Goal: Transaction & Acquisition: Purchase product/service

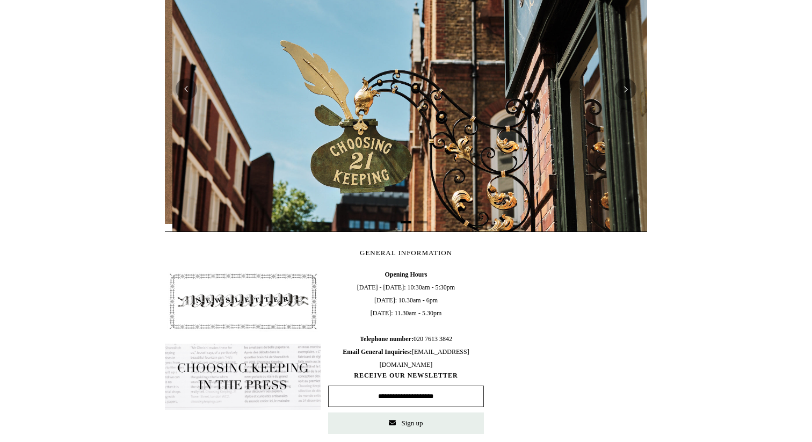
scroll to position [0, 482]
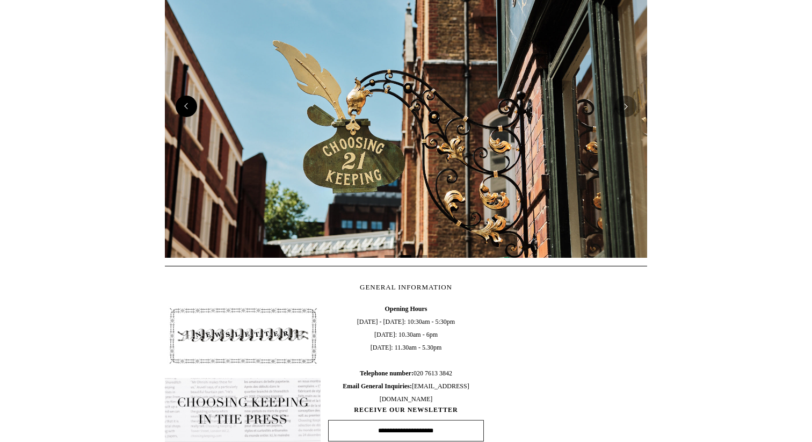
click at [191, 99] on button "Previous" at bounding box center [186, 106] width 21 height 21
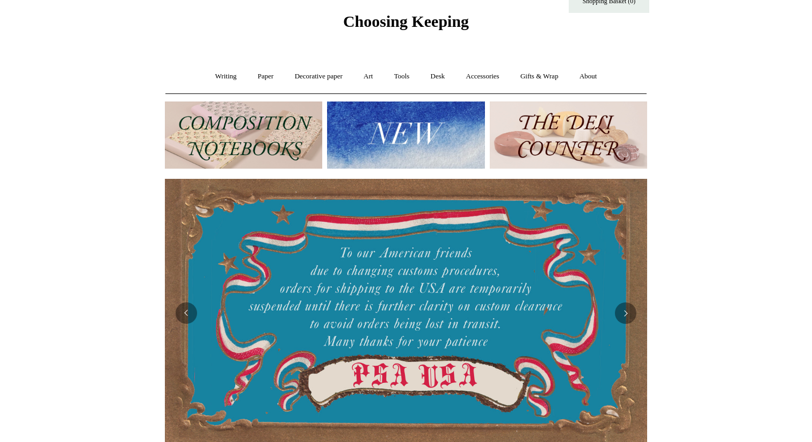
scroll to position [0, 0]
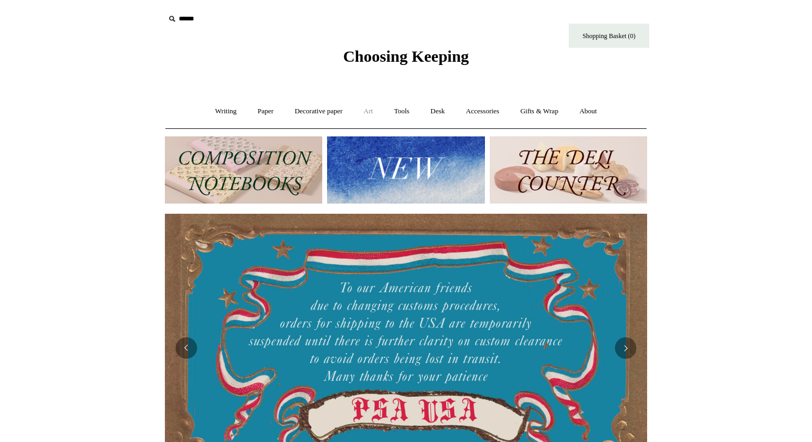
click at [366, 113] on link "Art +" at bounding box center [368, 111] width 28 height 28
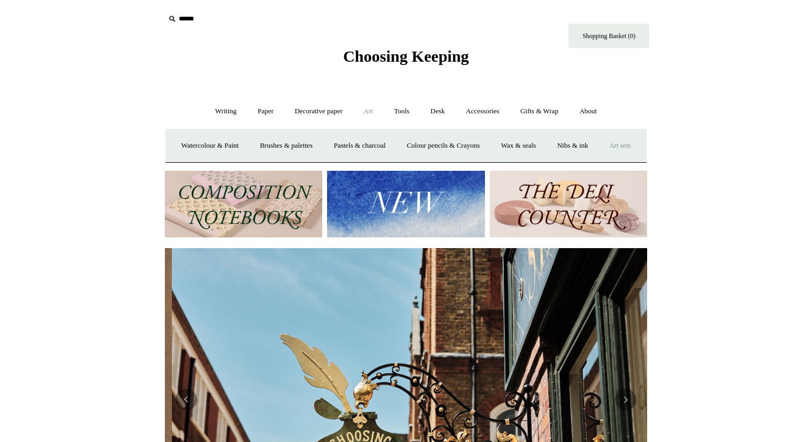
scroll to position [0, 482]
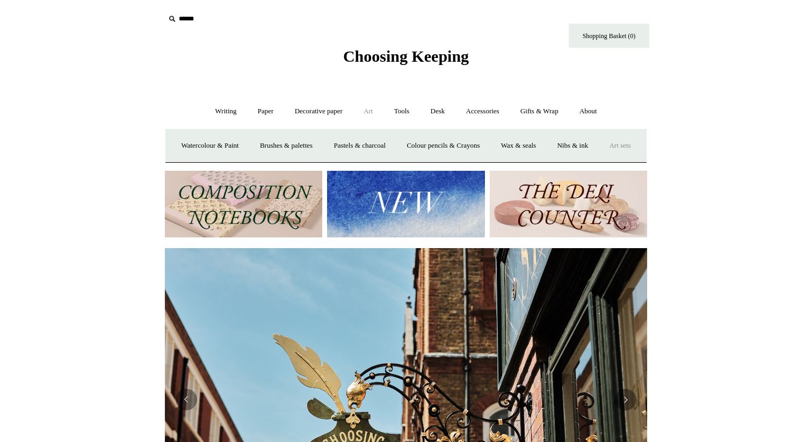
click at [599, 160] on link "Art sets" at bounding box center [619, 146] width 41 height 28
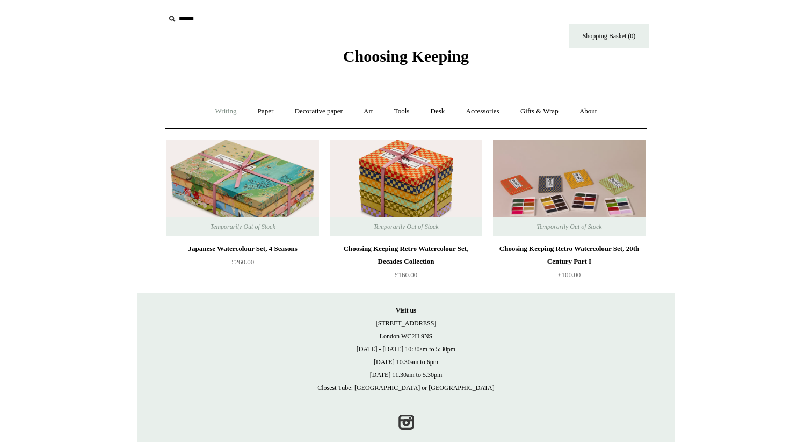
click at [230, 113] on link "Writing +" at bounding box center [226, 111] width 41 height 28
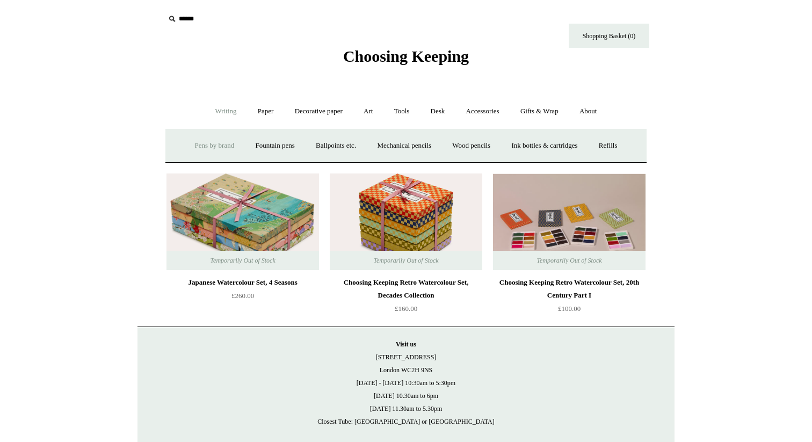
click at [210, 145] on link "Pens by brand +" at bounding box center [214, 146] width 59 height 28
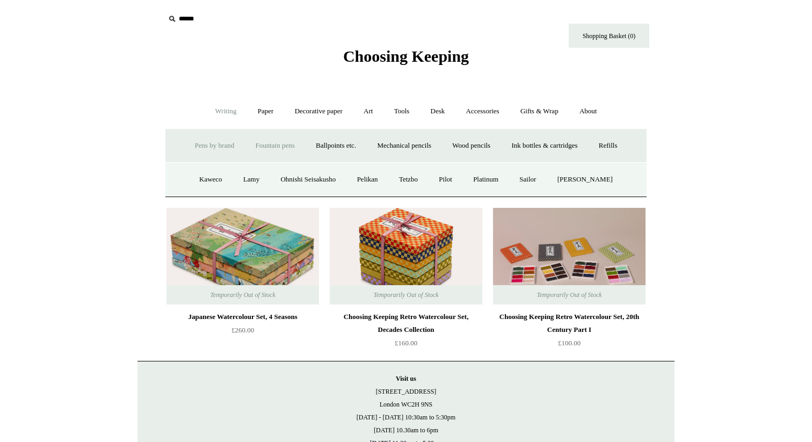
click at [255, 143] on link "Fountain pens +" at bounding box center [274, 146] width 59 height 28
click at [204, 185] on link "All" at bounding box center [216, 179] width 28 height 28
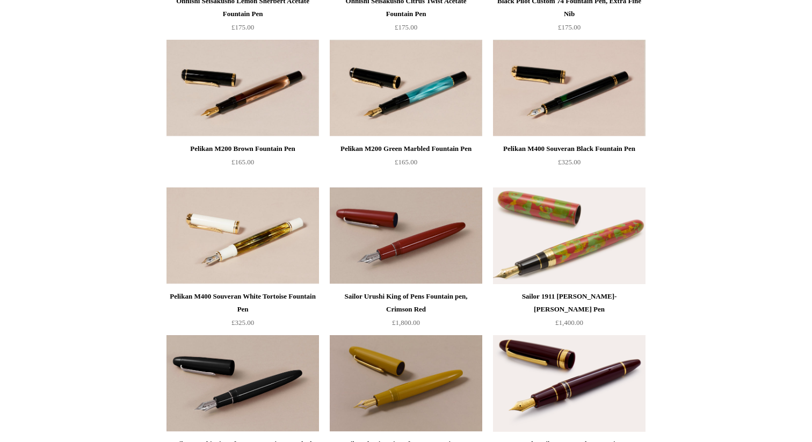
scroll to position [3379, 0]
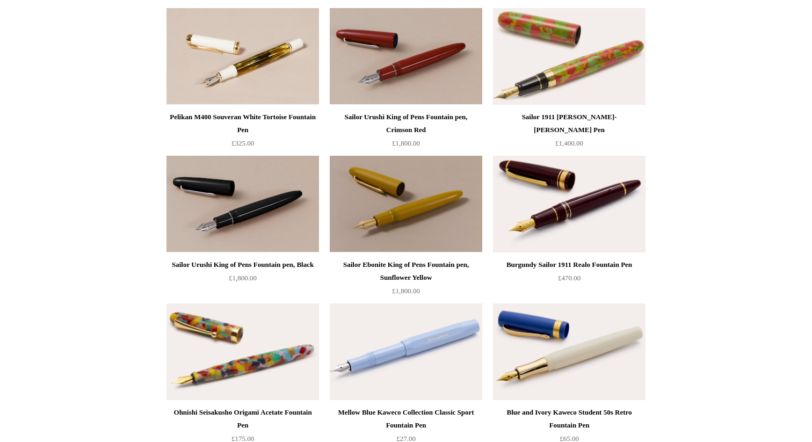
click at [362, 194] on img at bounding box center [406, 204] width 152 height 97
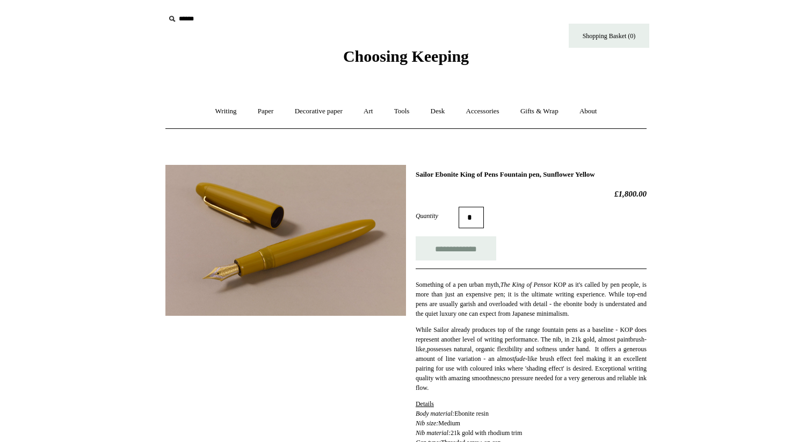
click at [280, 253] on img at bounding box center [285, 240] width 240 height 151
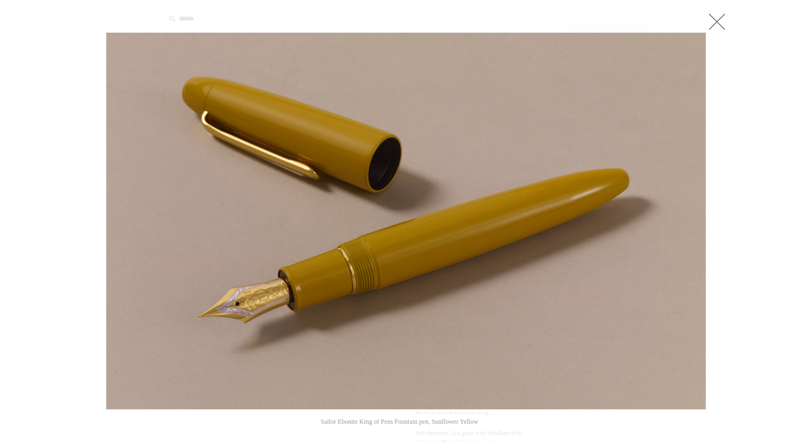
click at [726, 19] on link at bounding box center [716, 21] width 21 height 21
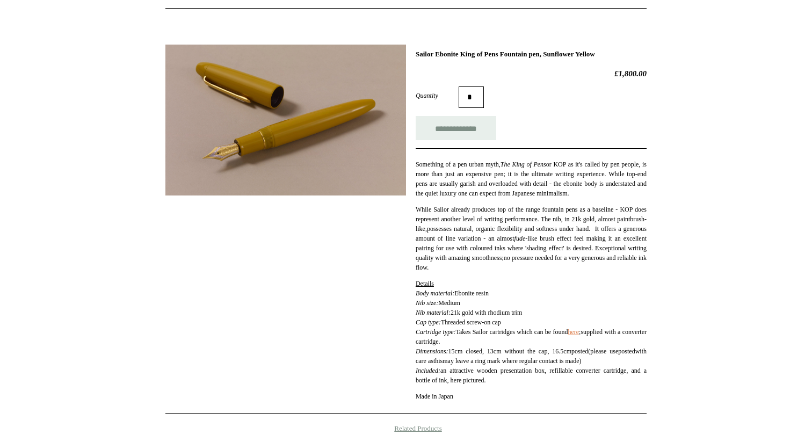
scroll to position [132, 0]
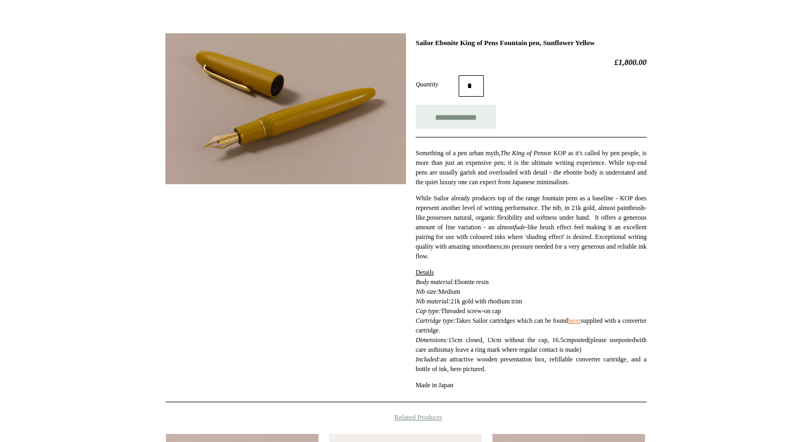
click at [531, 253] on p "While Sailor already produces top of the range fountain pens as a baseline - KO…" at bounding box center [530, 227] width 231 height 68
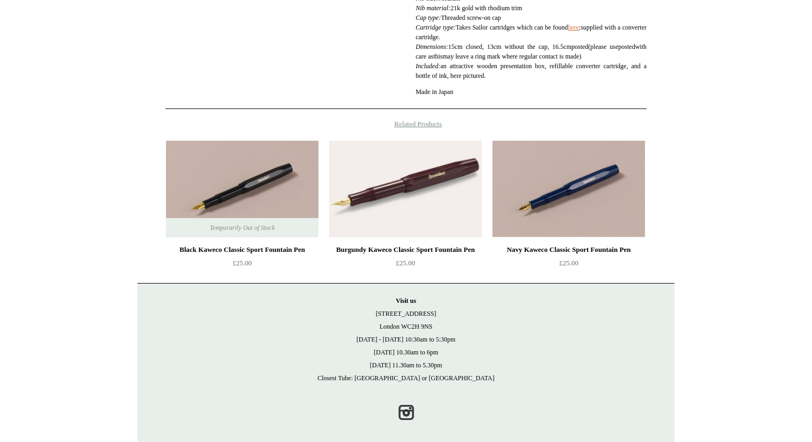
scroll to position [444, 0]
